Goal: Find specific page/section: Find specific page/section

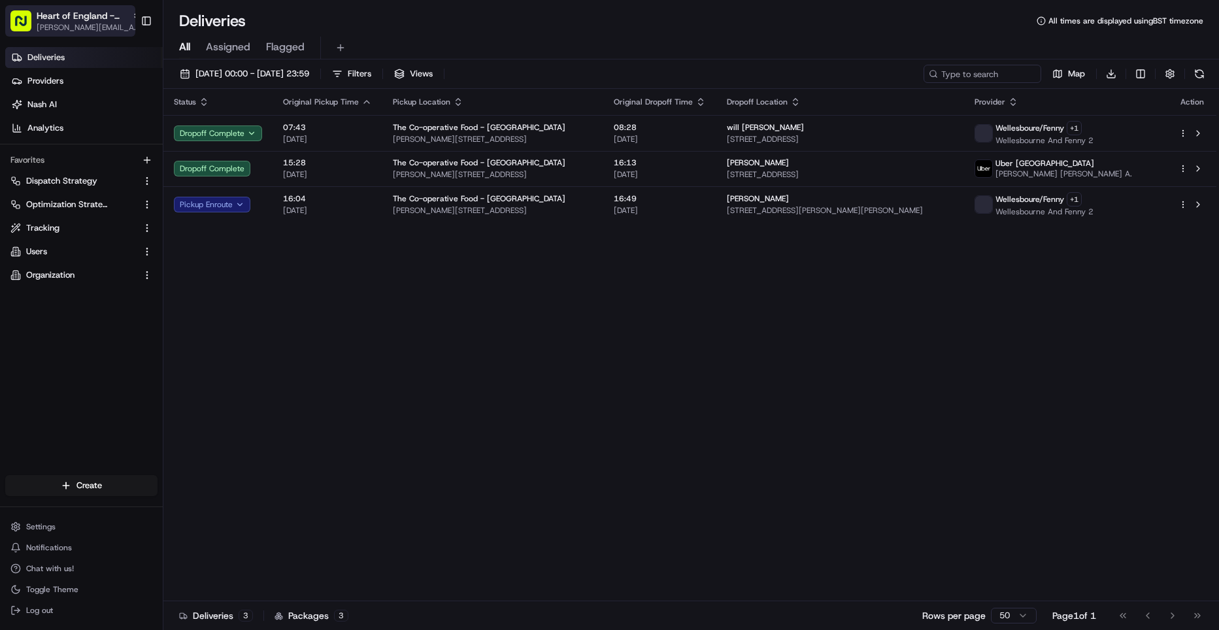
click at [110, 32] on span "[PERSON_NAME][EMAIL_ADDRESS][DOMAIN_NAME]" at bounding box center [89, 27] width 105 height 10
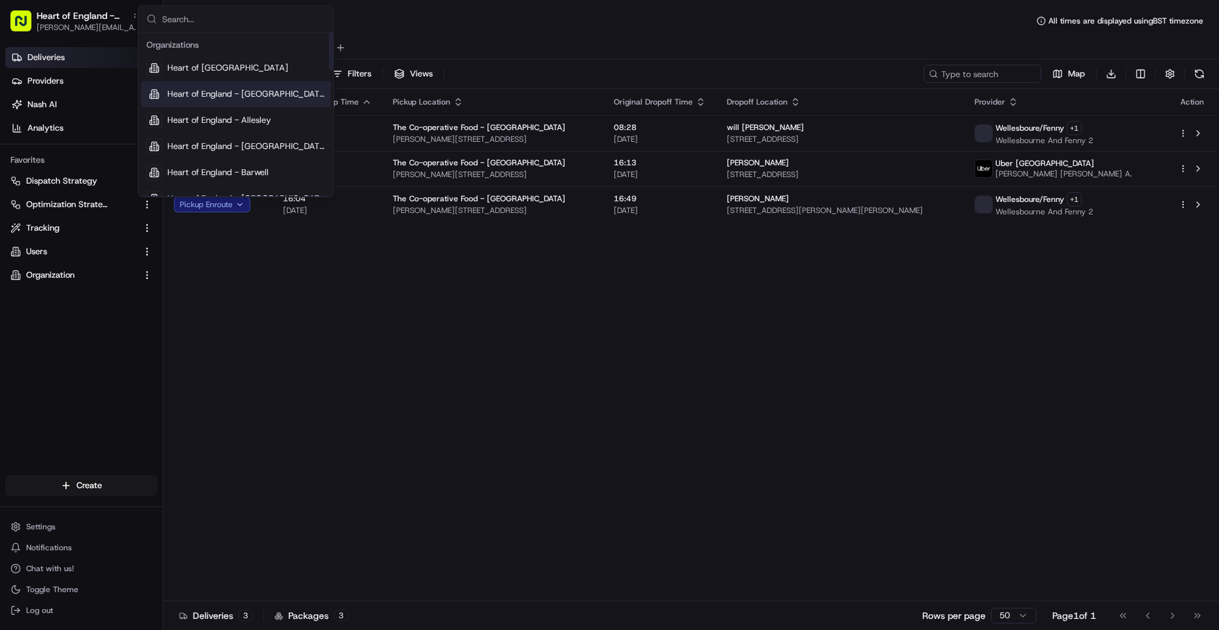
click at [222, 94] on span "Heart of England - [GEOGRAPHIC_DATA]" at bounding box center [246, 94] width 158 height 12
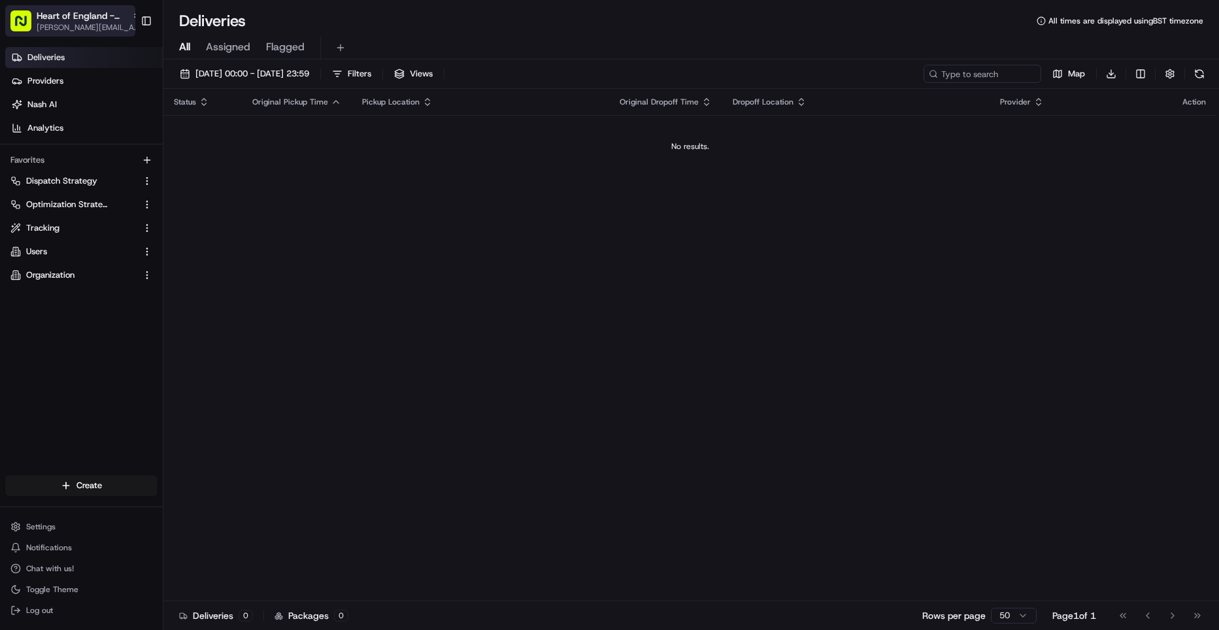
click at [118, 13] on div "Heart of England - [GEOGRAPHIC_DATA]" at bounding box center [89, 15] width 105 height 13
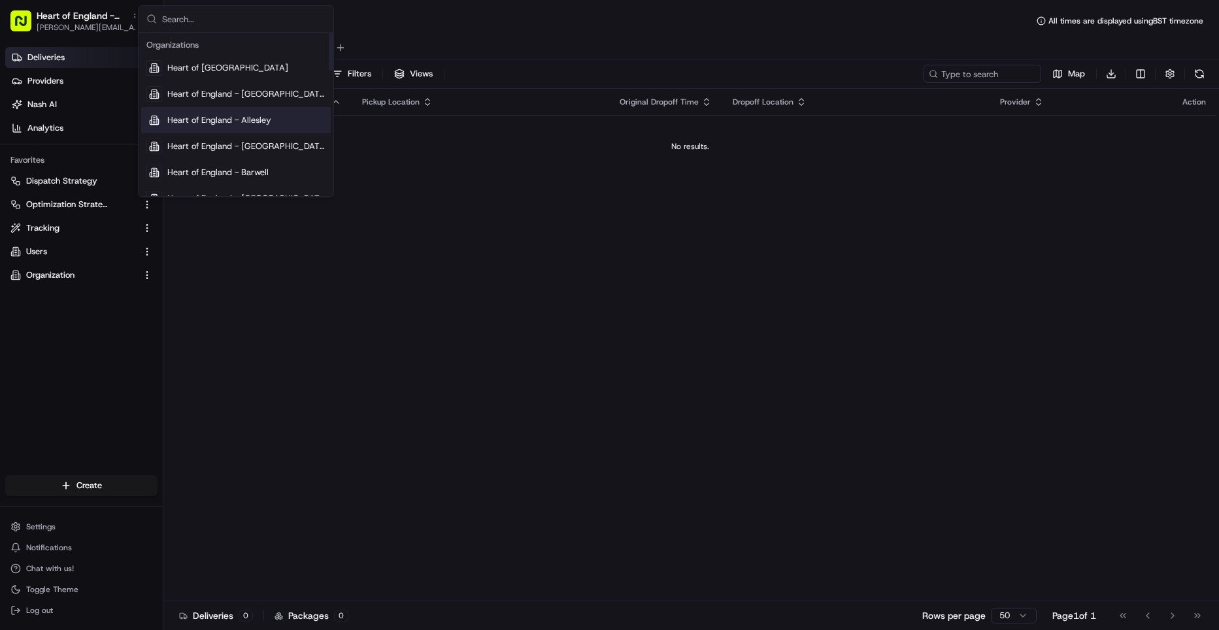
click at [197, 119] on span "Heart of England - Allesley" at bounding box center [219, 120] width 104 height 12
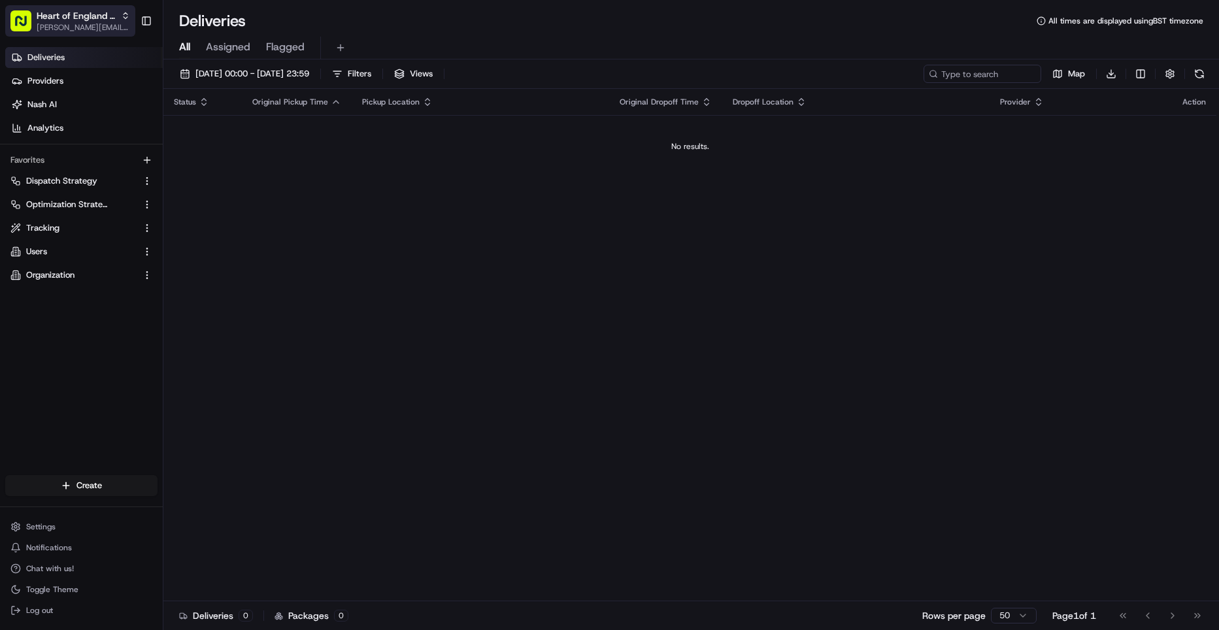
click at [109, 8] on button "Heart of England - [PERSON_NAME] [PERSON_NAME][EMAIL_ADDRESS][DOMAIN_NAME]" at bounding box center [70, 20] width 130 height 31
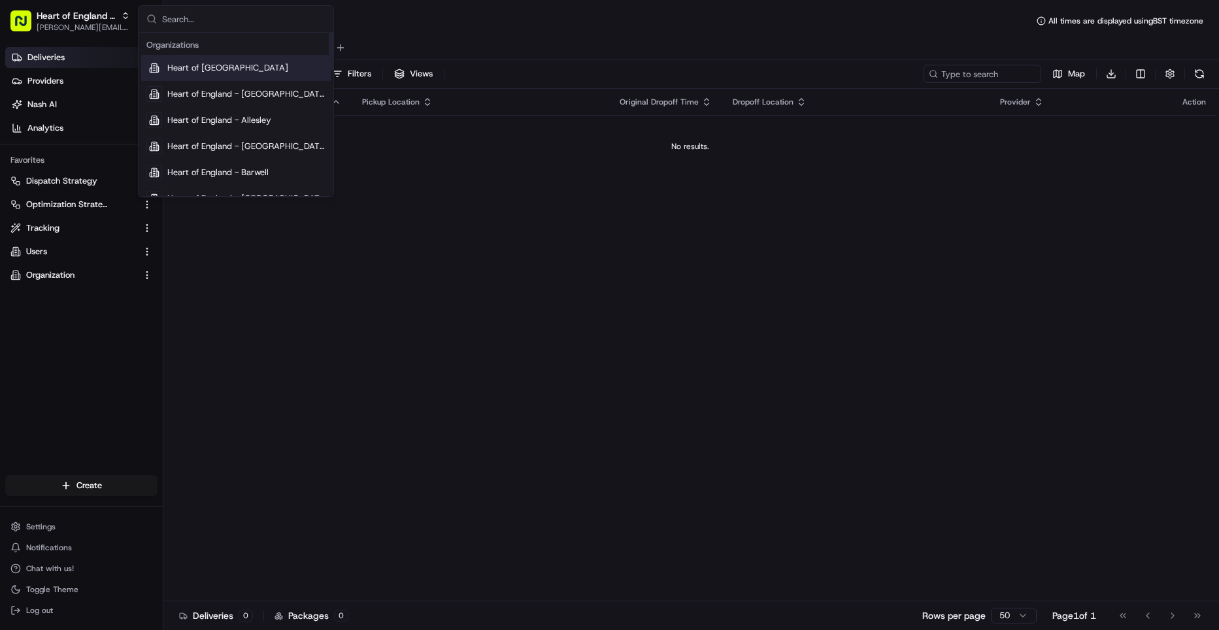
click at [186, 61] on div "Heart of [GEOGRAPHIC_DATA]" at bounding box center [236, 68] width 190 height 26
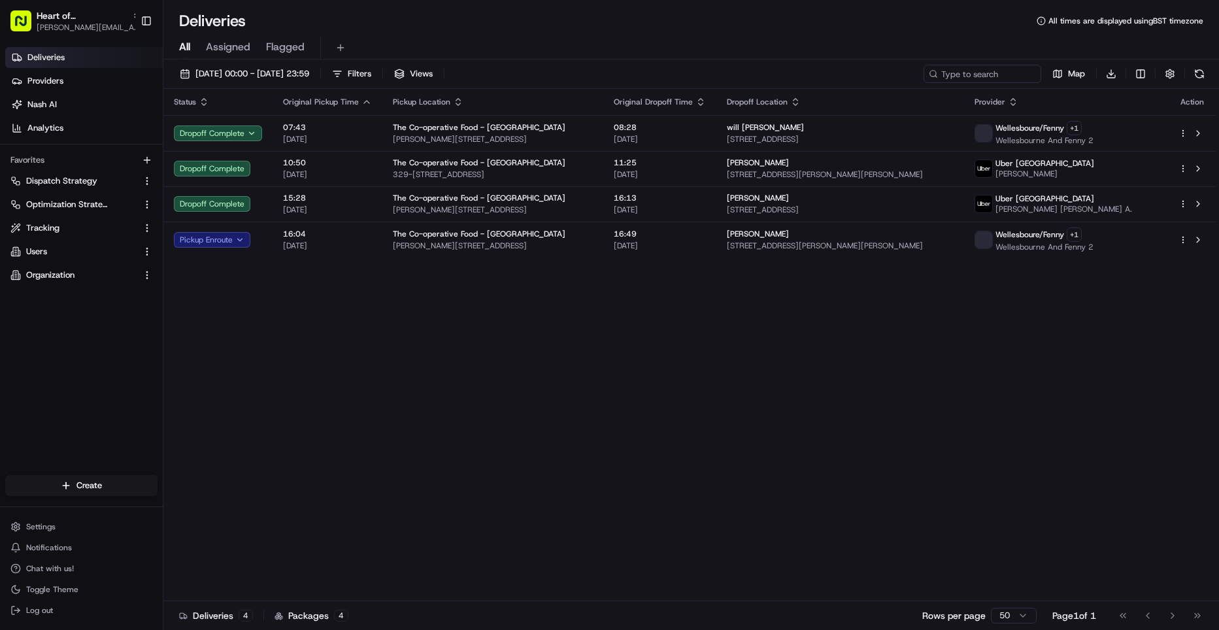
click at [397, 311] on div "Status Original Pickup Time Pickup Location Original Dropoff Time Dropoff Locat…" at bounding box center [689, 345] width 1053 height 513
click at [20, 18] on rect "button" at bounding box center [20, 20] width 21 height 21
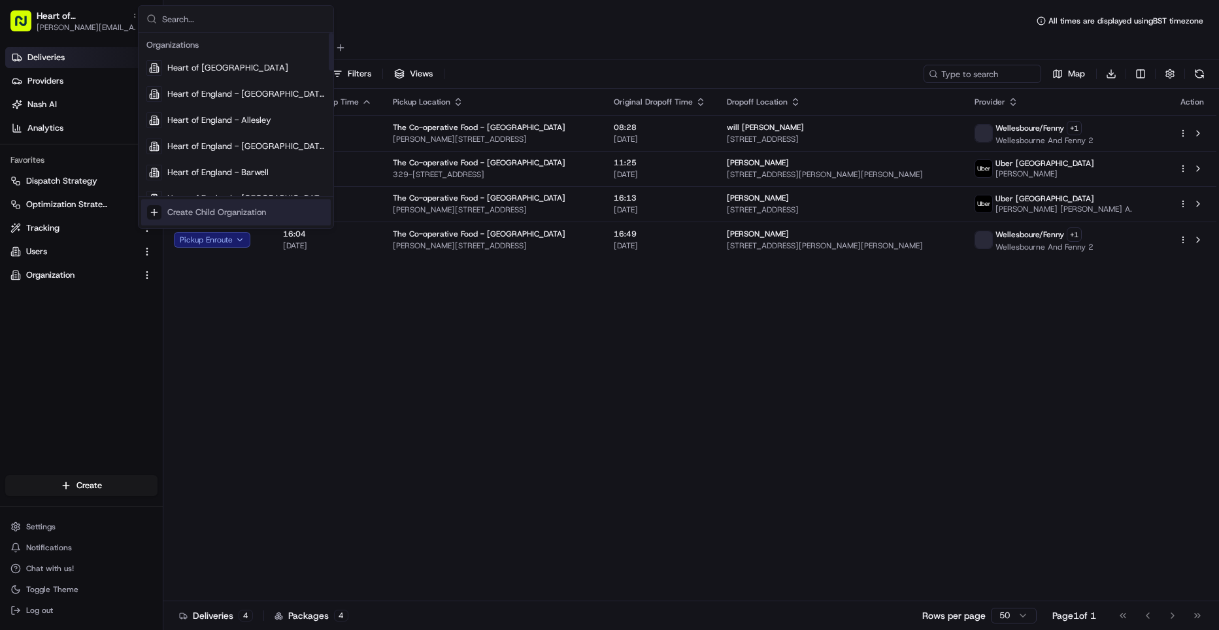
click at [458, 354] on div "Status Original Pickup Time Pickup Location Original Dropoff Time Dropoff Locat…" at bounding box center [689, 345] width 1053 height 513
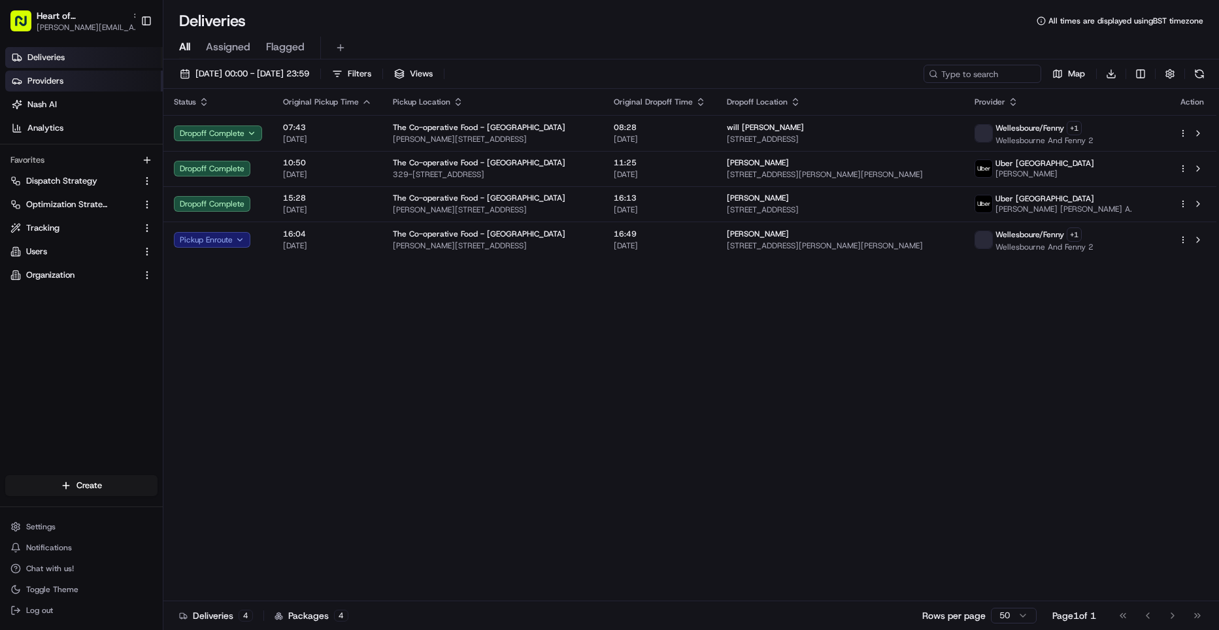
click at [64, 71] on link "Providers" at bounding box center [84, 81] width 158 height 21
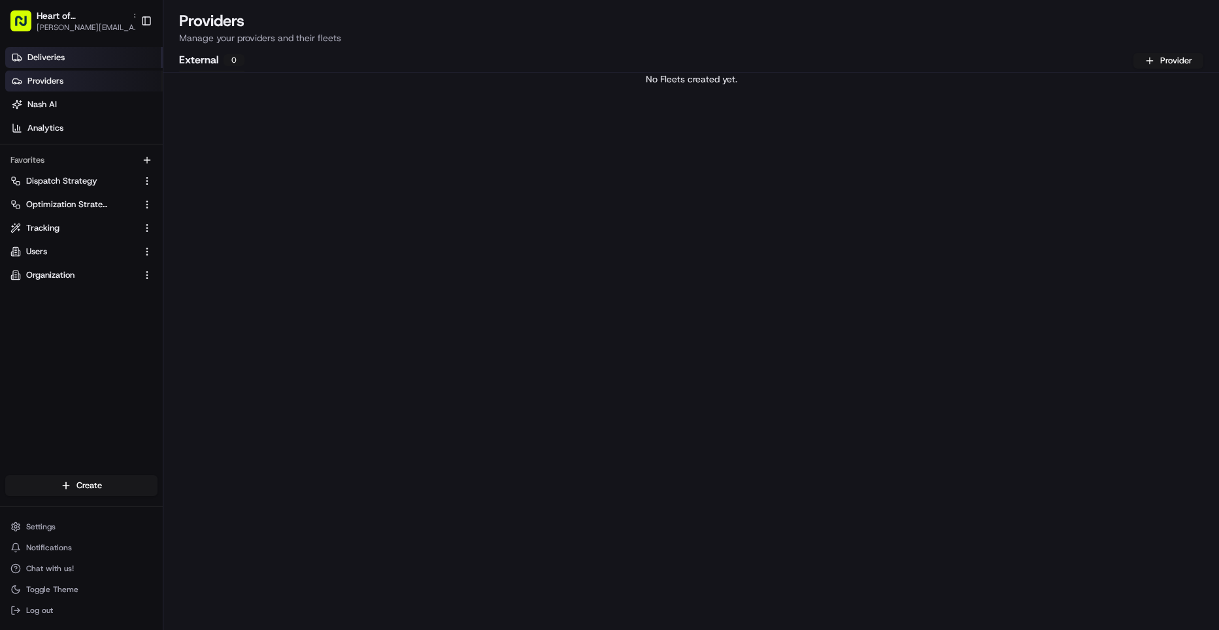
click at [65, 61] on link "Deliveries" at bounding box center [84, 57] width 158 height 21
